Goal: Task Accomplishment & Management: Use online tool/utility

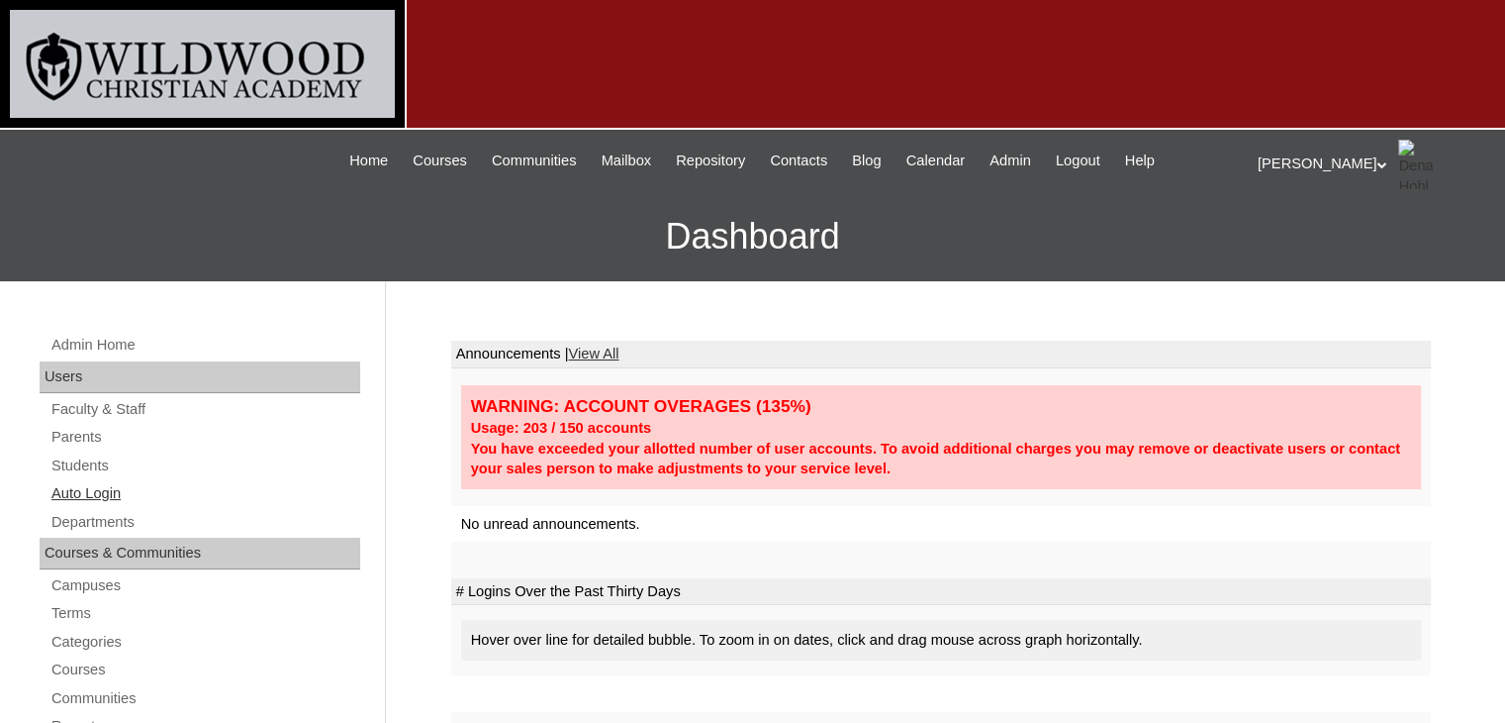
click at [115, 490] on link "Auto Login" at bounding box center [204, 493] width 311 height 25
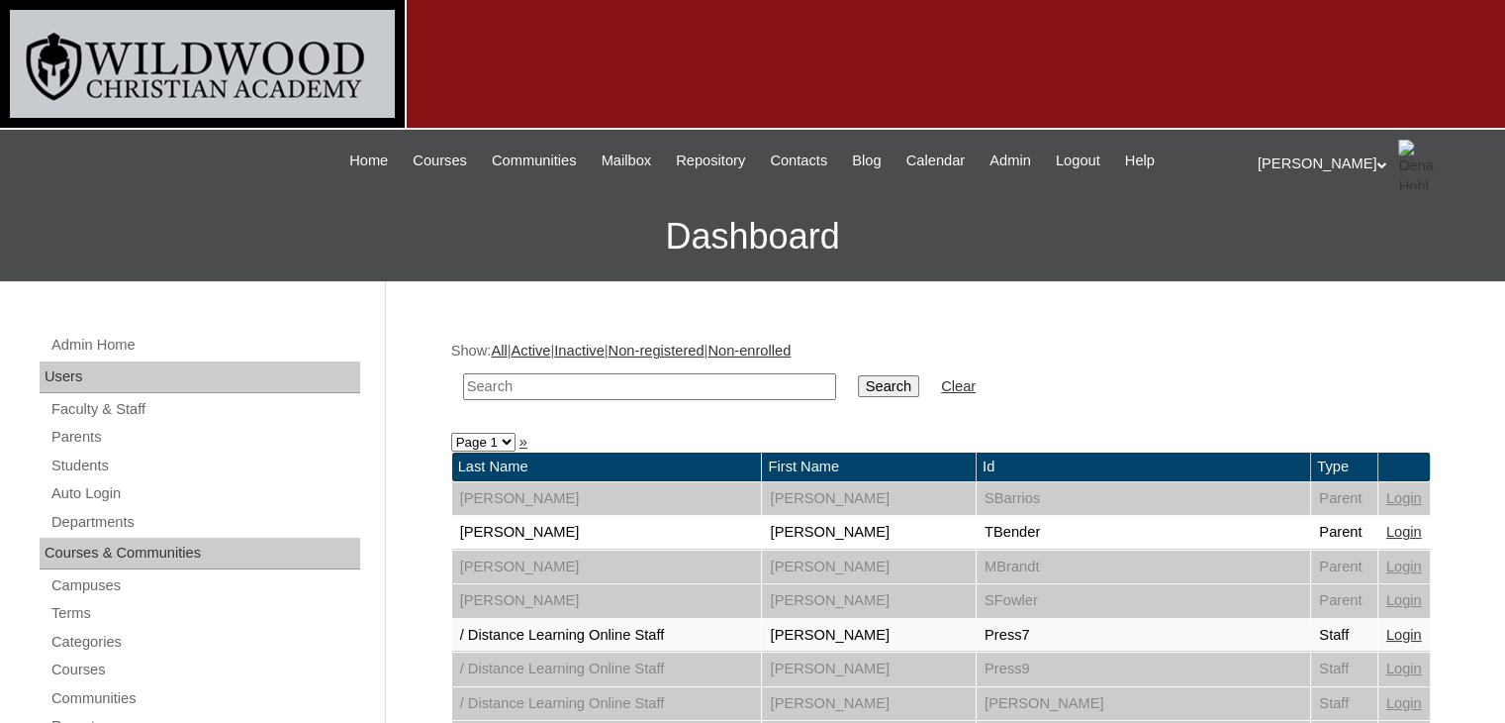
click at [494, 394] on input "text" at bounding box center [649, 386] width 373 height 27
type input "[PERSON_NAME]"
click at [858, 389] on input "Search" at bounding box center [888, 386] width 61 height 22
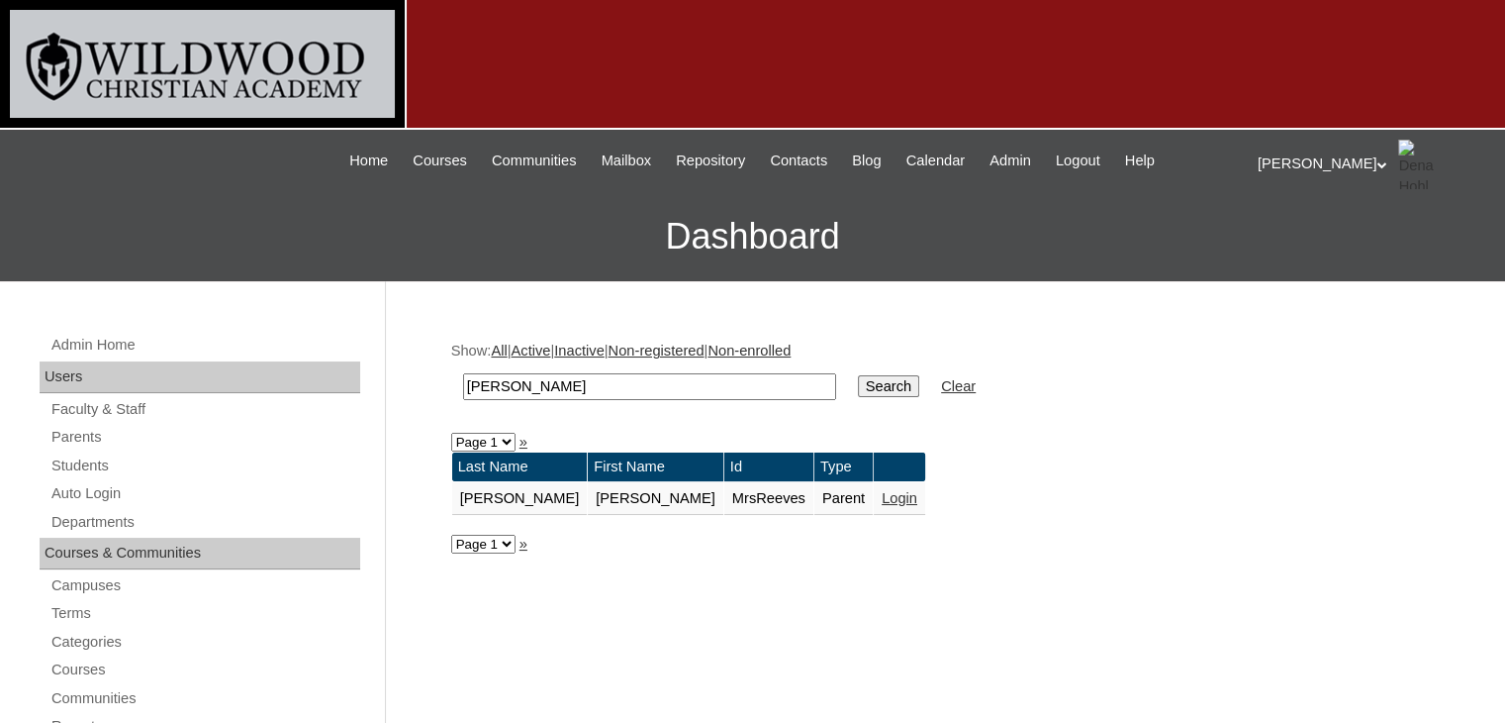
click at [882, 500] on link "Login" at bounding box center [900, 498] width 36 height 16
